Goal: Navigation & Orientation: Understand site structure

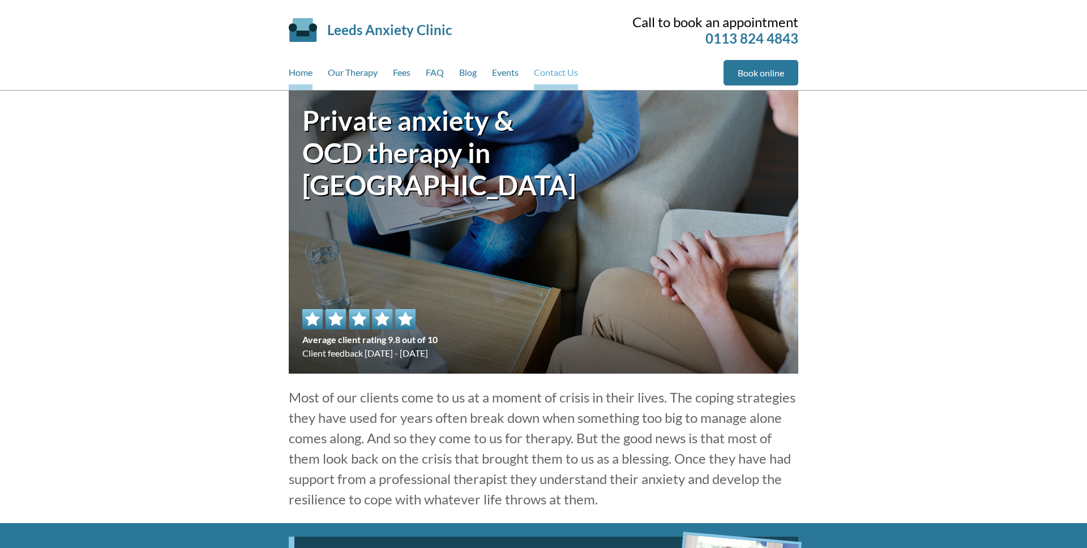
click at [572, 78] on link "Contact Us" at bounding box center [556, 75] width 44 height 30
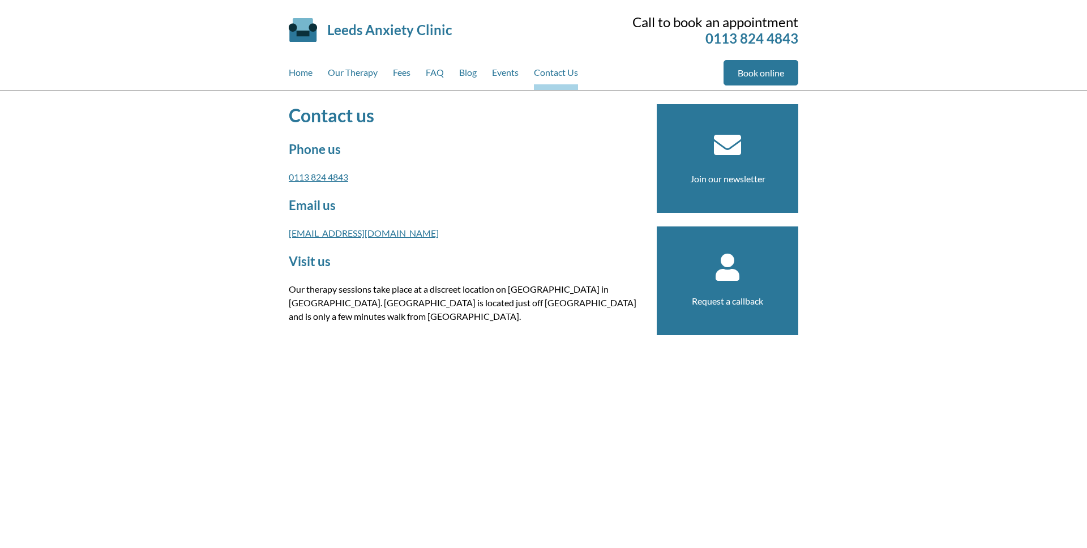
click at [365, 45] on div "Leeds Anxiety Clinic Skip to main content" at bounding box center [429, 30] width 281 height 54
click at [365, 31] on link "Leeds Anxiety Clinic" at bounding box center [389, 30] width 125 height 16
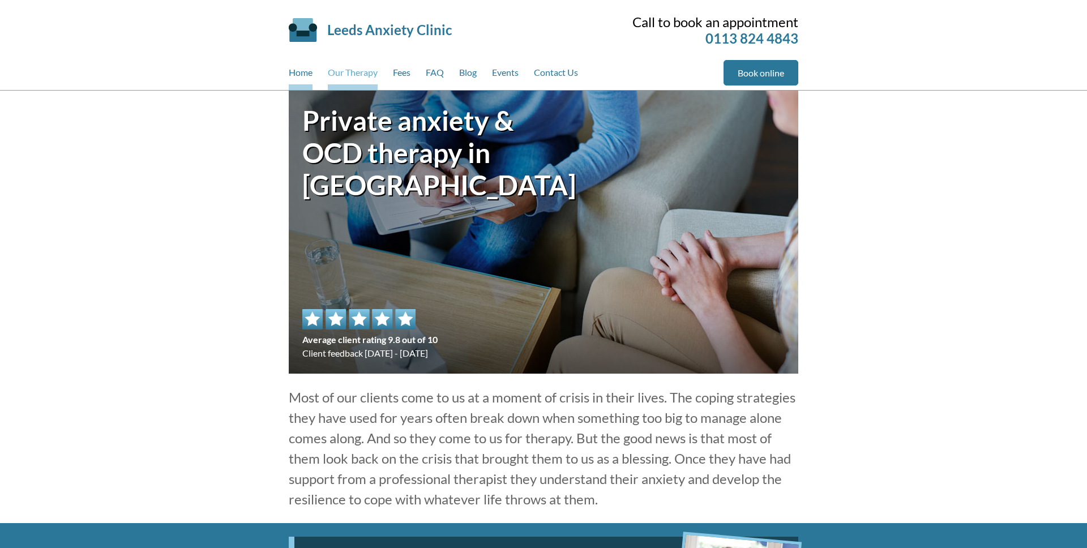
click at [366, 60] on link "Our Therapy" at bounding box center [353, 75] width 50 height 30
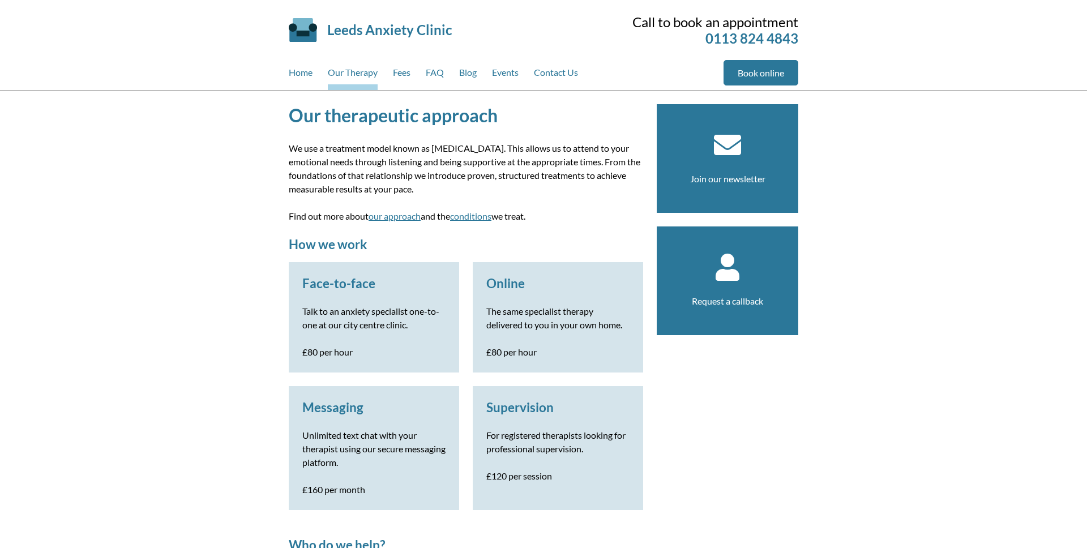
click at [322, 66] on div "Home Our Therapy Fees FAQ Blog Events Contact Us" at bounding box center [506, 75] width 435 height 30
click at [299, 73] on link "Home" at bounding box center [301, 75] width 24 height 30
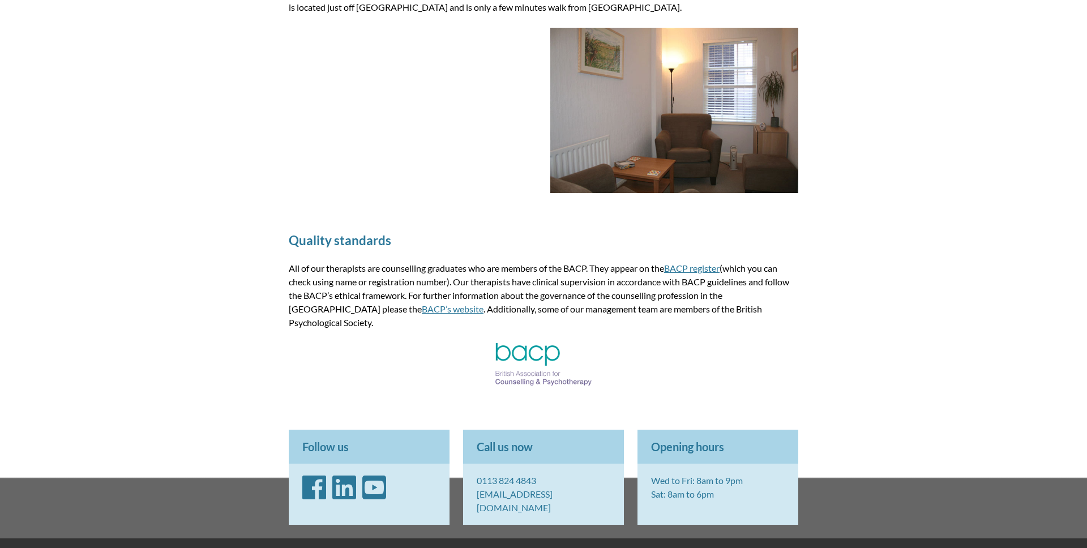
scroll to position [1441, 0]
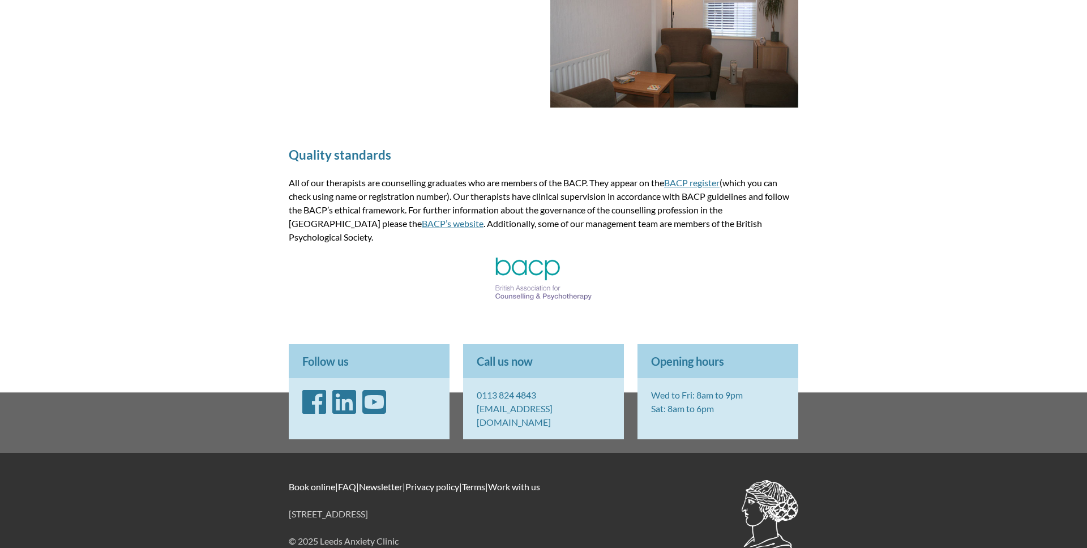
click at [518, 258] on img at bounding box center [543, 279] width 96 height 42
click at [689, 184] on link "BACP register" at bounding box center [691, 182] width 55 height 11
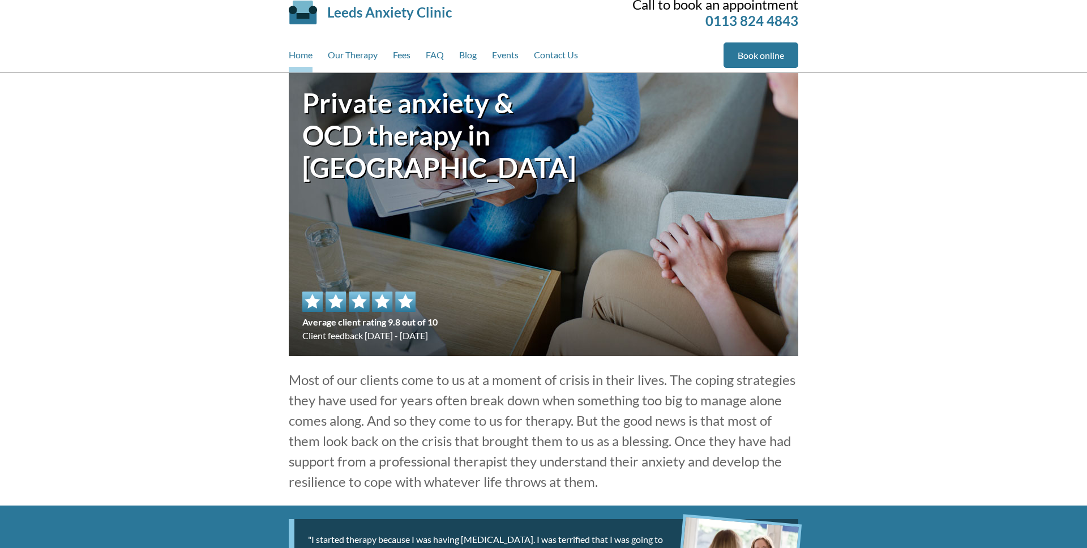
scroll to position [0, 0]
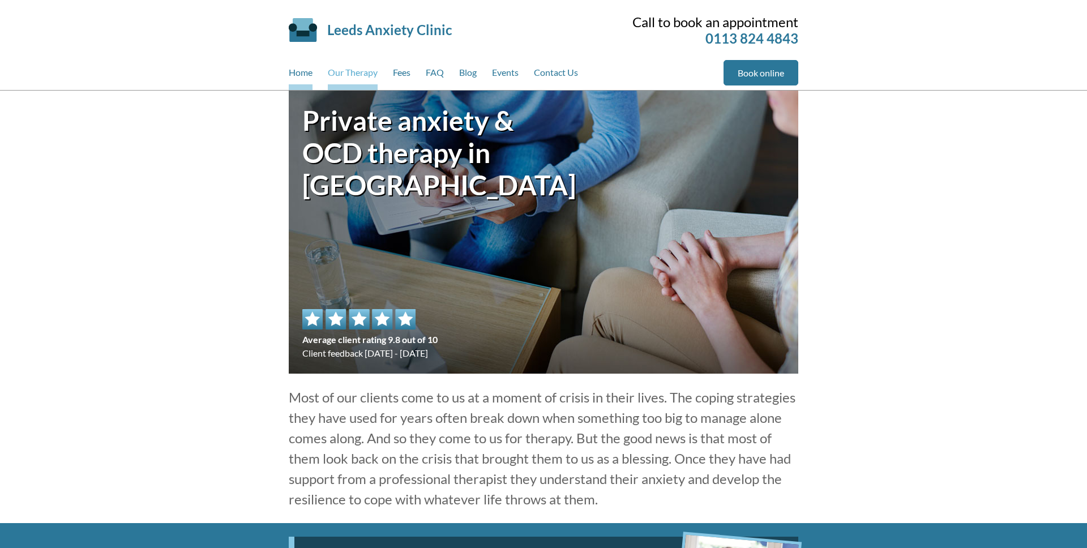
click at [367, 72] on link "Our Therapy" at bounding box center [353, 75] width 50 height 30
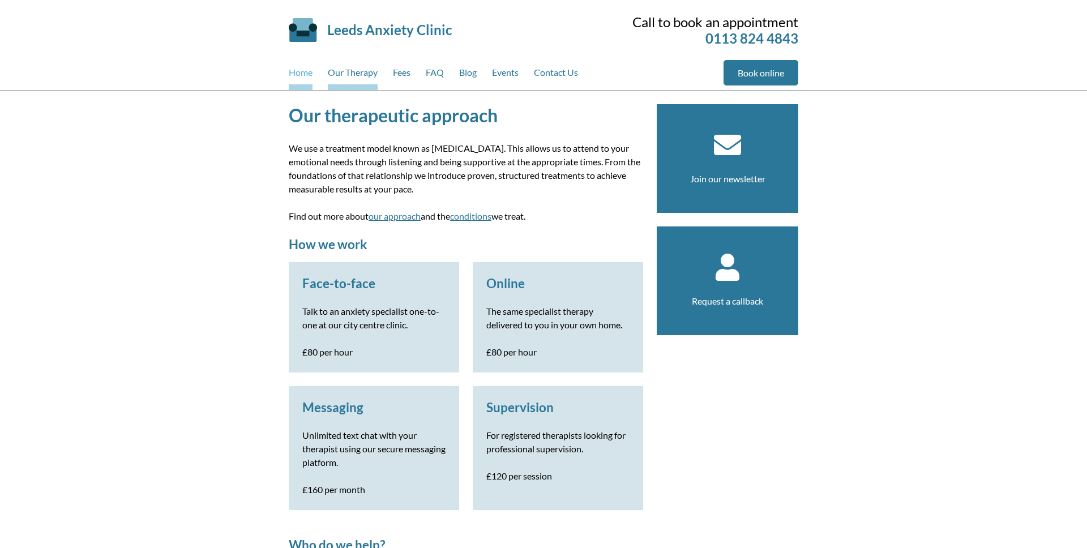
click at [307, 70] on link "Home" at bounding box center [301, 75] width 24 height 30
